Goal: Information Seeking & Learning: Learn about a topic

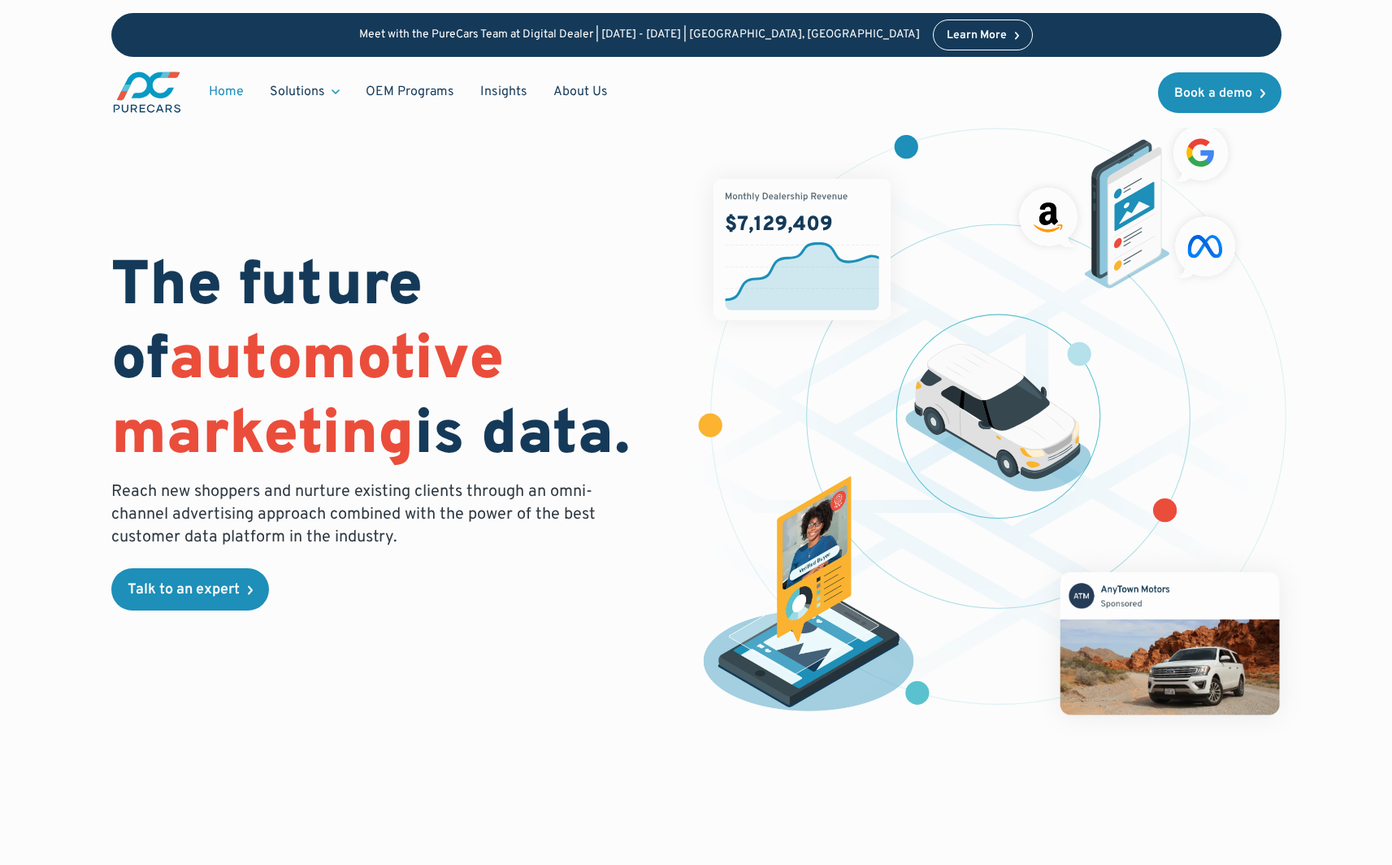
click at [304, 92] on span "Solutions" at bounding box center [297, 92] width 55 height 16
click at [503, 92] on span "Insights" at bounding box center [503, 92] width 47 height 16
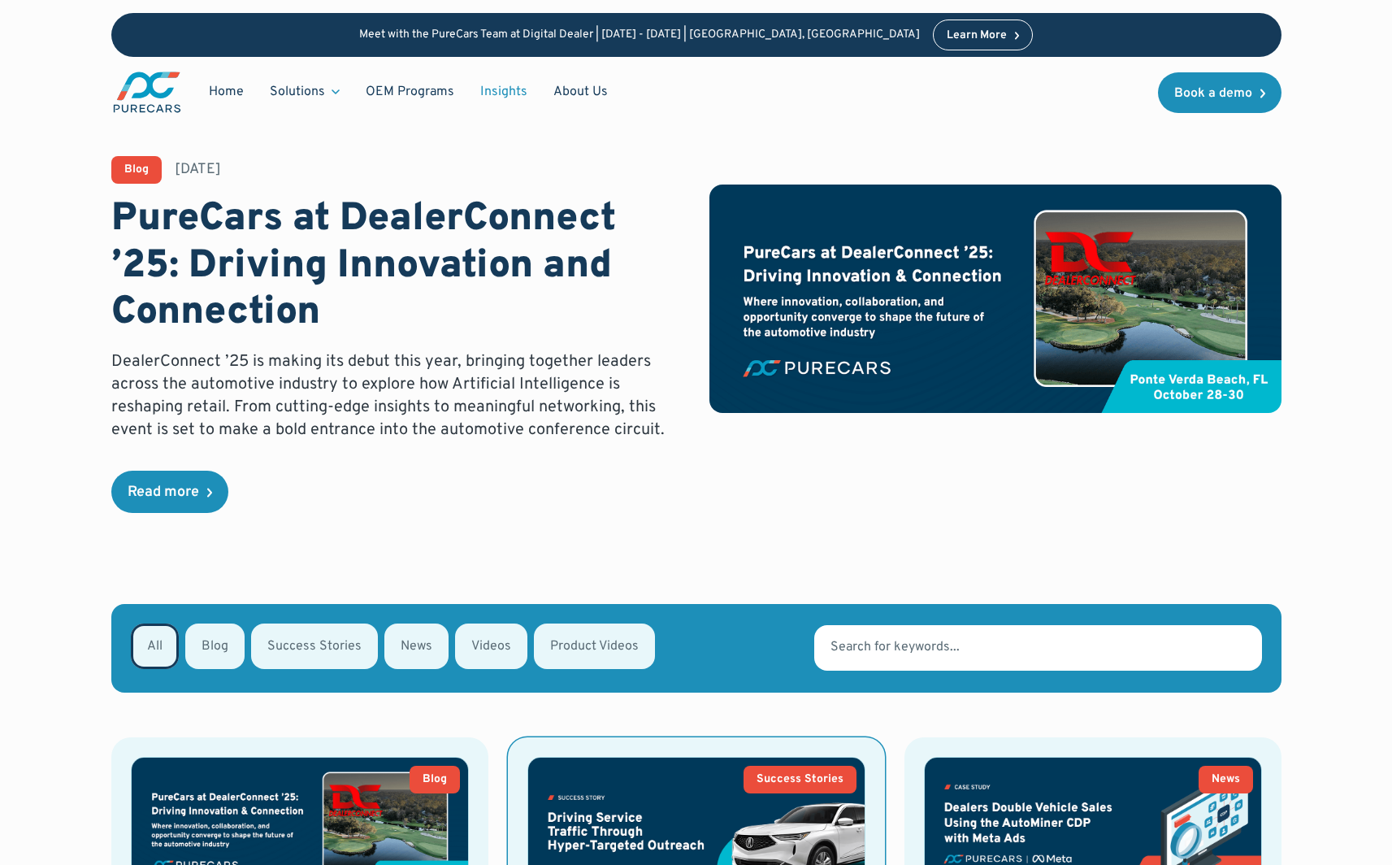
click at [545, 784] on img at bounding box center [696, 824] width 337 height 133
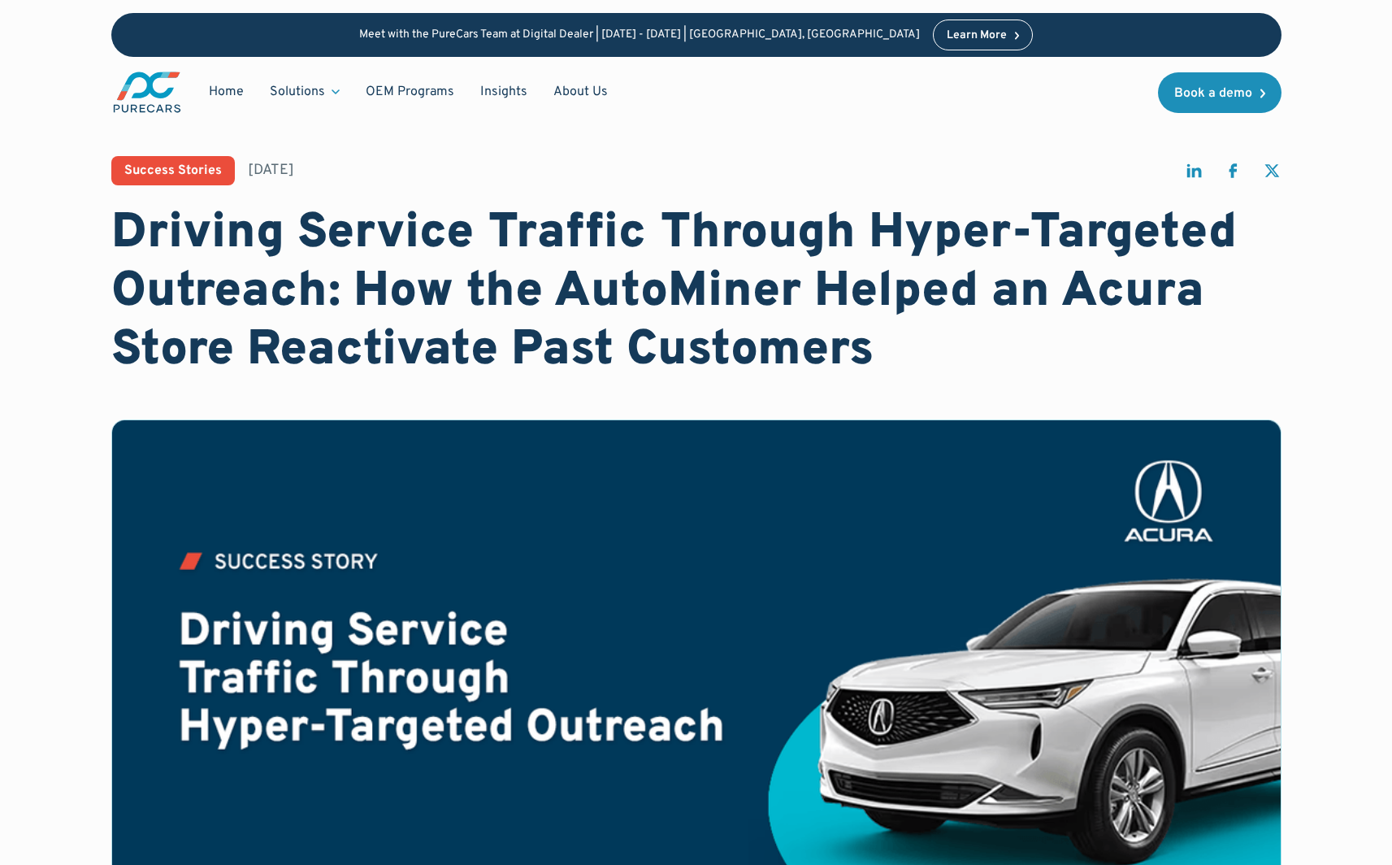
scroll to position [406, 0]
